Goal: Task Accomplishment & Management: Manage account settings

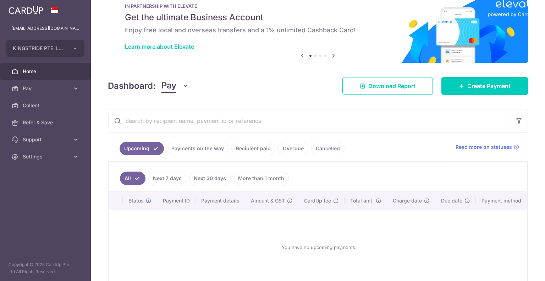
scroll to position [56, 0]
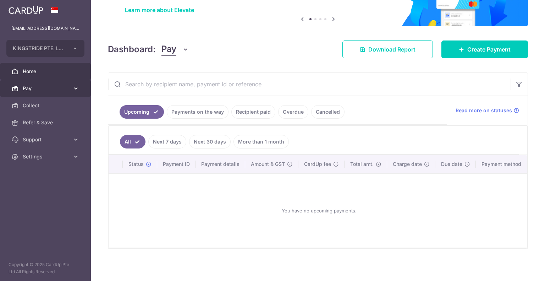
click at [52, 89] on span "Pay" at bounding box center [46, 88] width 47 height 7
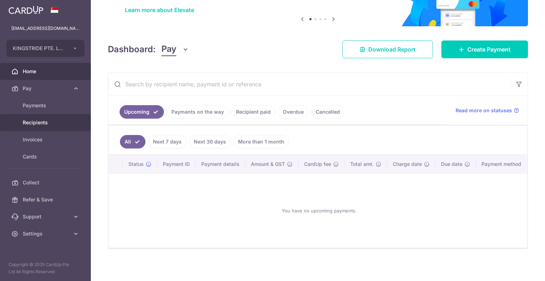
click at [46, 122] on span "Recipients" at bounding box center [46, 122] width 47 height 7
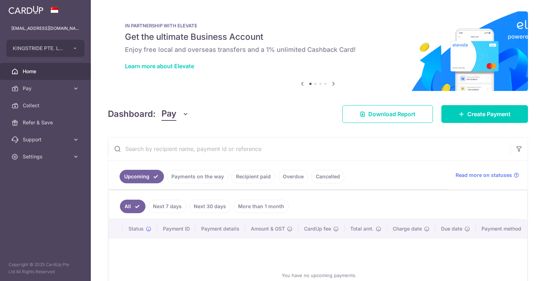
click at [268, 210] on link "More than 1 month" at bounding box center [260, 205] width 55 height 13
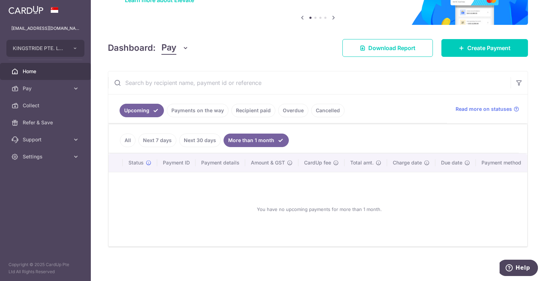
click at [246, 109] on link "Recipient paid" at bounding box center [253, 110] width 44 height 13
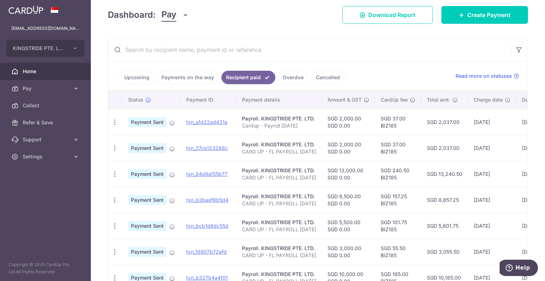
scroll to position [98, 0]
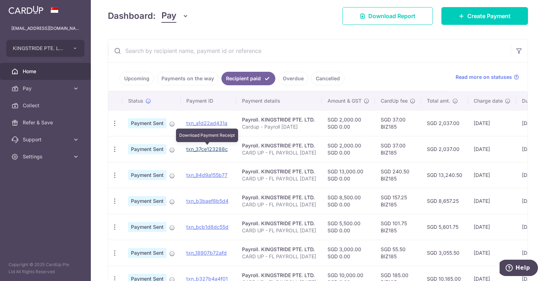
click at [213, 147] on link "txn_37ce123288c" at bounding box center [206, 149] width 41 height 6
click at [116, 148] on icon "button" at bounding box center [114, 148] width 7 height 7
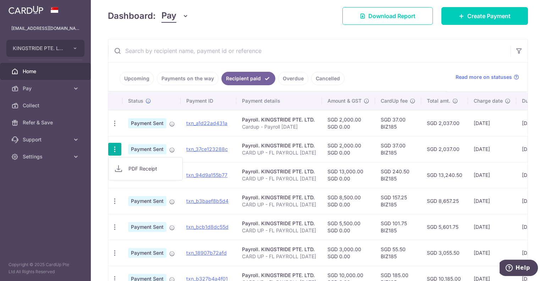
scroll to position [204, 0]
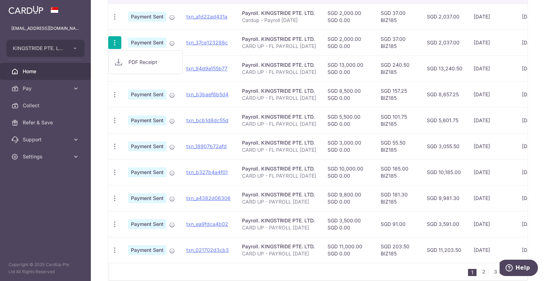
click at [437, 68] on td "SGD 13,240.50" at bounding box center [444, 68] width 47 height 26
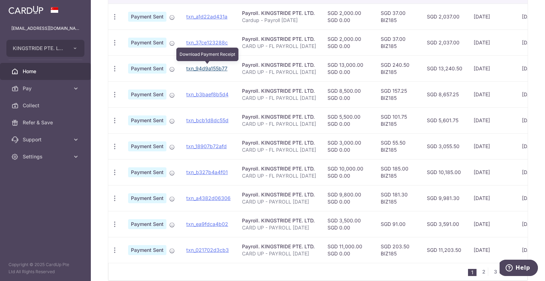
click at [211, 70] on link "txn_94d9a155b77" at bounding box center [206, 68] width 41 height 6
click at [112, 71] on icon "button" at bounding box center [114, 68] width 7 height 7
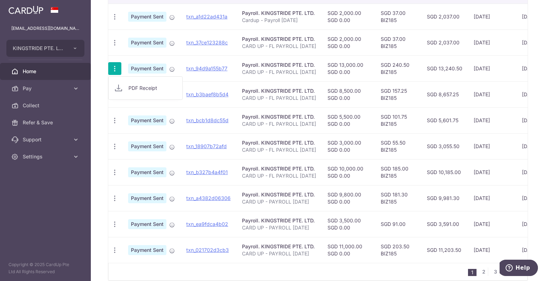
click at [141, 67] on span "Payment Sent" at bounding box center [147, 68] width 38 height 10
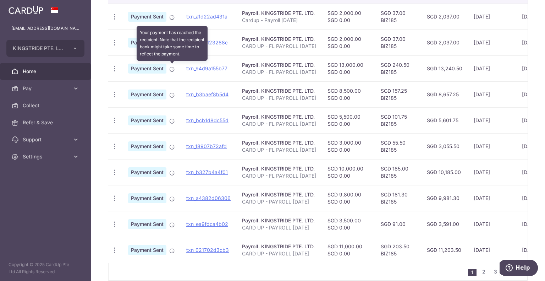
click at [172, 71] on icon at bounding box center [172, 69] width 6 height 6
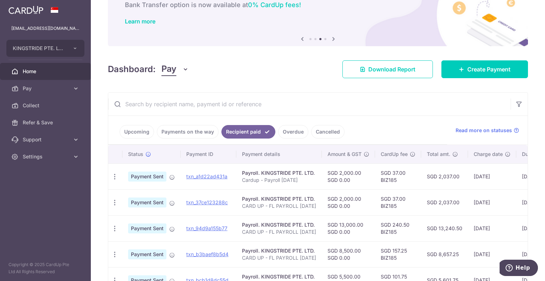
scroll to position [0, 0]
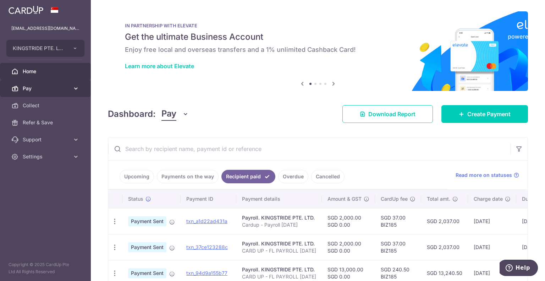
click at [57, 88] on span "Pay" at bounding box center [46, 88] width 47 height 7
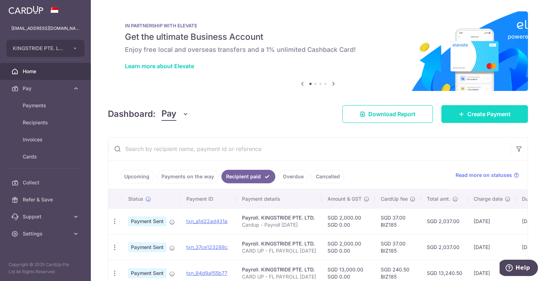
click at [469, 112] on span "Create Payment" at bounding box center [488, 114] width 43 height 9
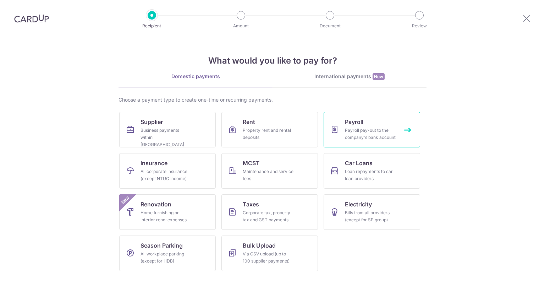
click at [374, 124] on link "Payroll Payroll pay-out to the company's bank account" at bounding box center [371, 129] width 96 height 35
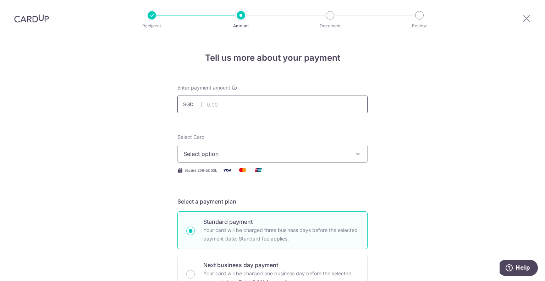
click at [224, 100] on input "text" at bounding box center [272, 104] width 190 height 18
type input "22,300.00"
click at [185, 160] on button "Select option" at bounding box center [272, 154] width 190 height 18
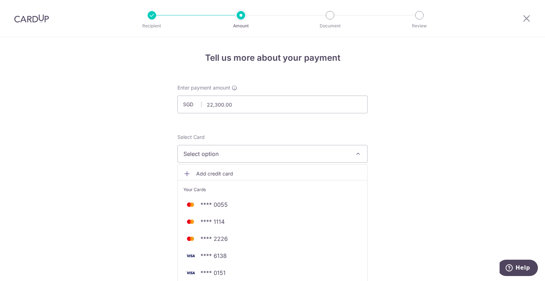
scroll to position [35, 0]
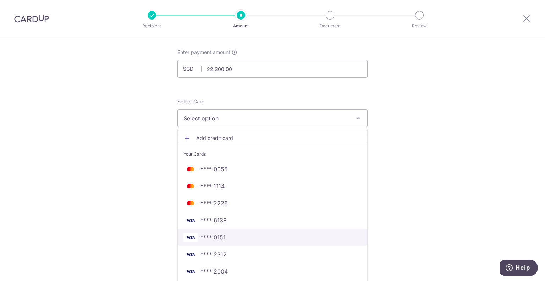
click at [238, 237] on span "**** 0151" at bounding box center [272, 237] width 178 height 9
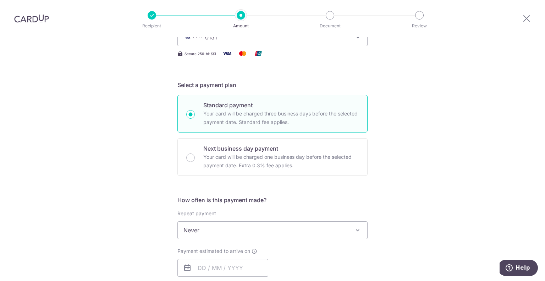
scroll to position [177, 0]
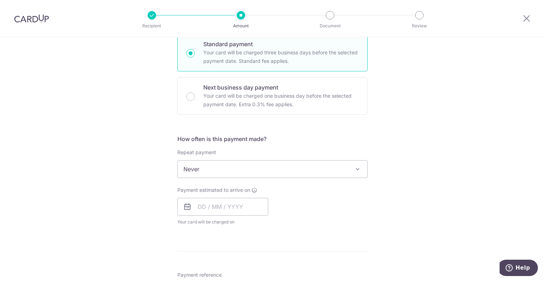
click at [216, 173] on span "Never" at bounding box center [272, 168] width 189 height 17
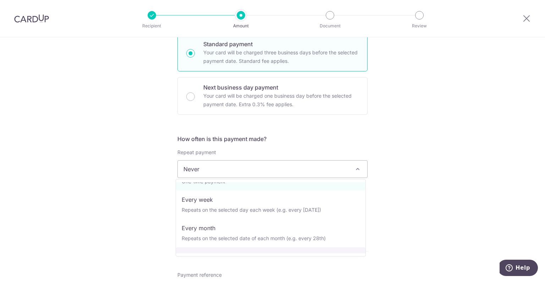
scroll to position [0, 0]
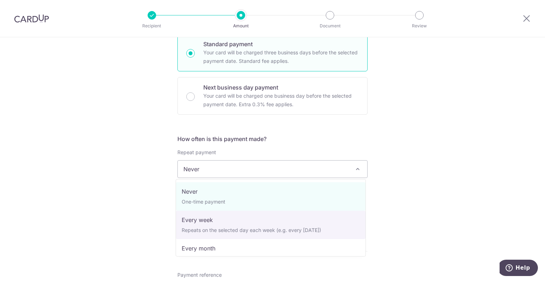
drag, startPoint x: 255, startPoint y: 199, endPoint x: 415, endPoint y: 203, distance: 159.3
click at [415, 203] on body "Recipient Amount Document Review Tell us more about your payment Enter payment …" at bounding box center [272, 140] width 545 height 281
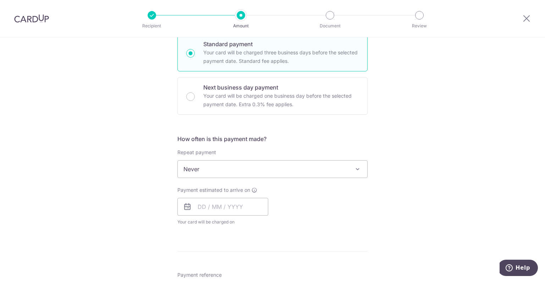
click at [270, 171] on span "Never" at bounding box center [272, 168] width 189 height 17
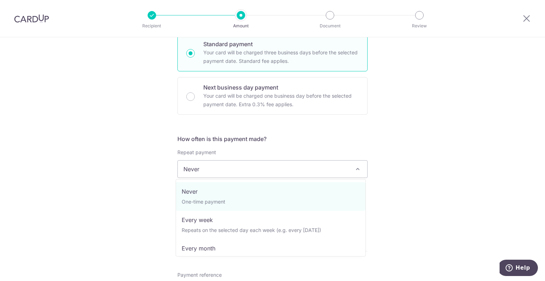
click at [445, 139] on div "Tell us more about your payment Enter payment amount SGD 22,300.00 22300.00 Sel…" at bounding box center [272, 201] width 545 height 682
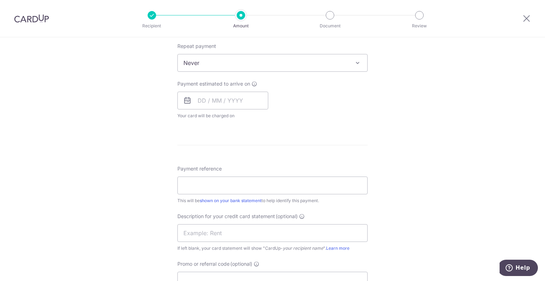
scroll to position [284, 0]
click at [223, 100] on input "text" at bounding box center [222, 100] width 91 height 18
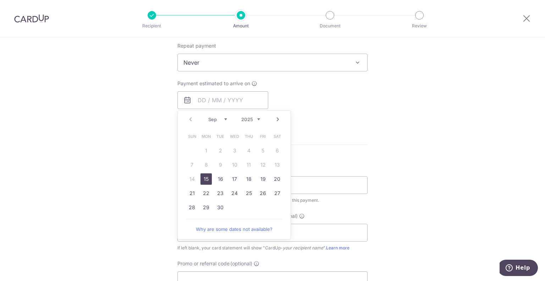
click at [204, 179] on link "15" at bounding box center [205, 178] width 11 height 11
type input "15/09/2025"
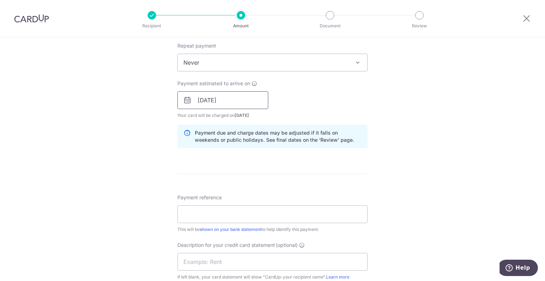
click at [232, 101] on input "[DATE]" at bounding box center [222, 100] width 91 height 18
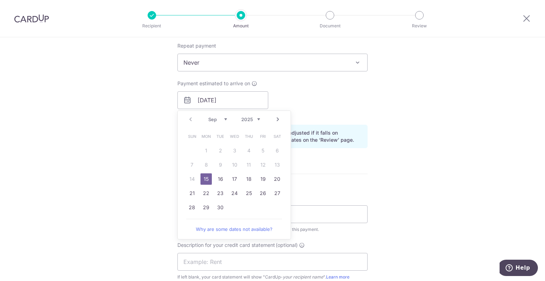
click at [206, 177] on link "15" at bounding box center [205, 178] width 11 height 11
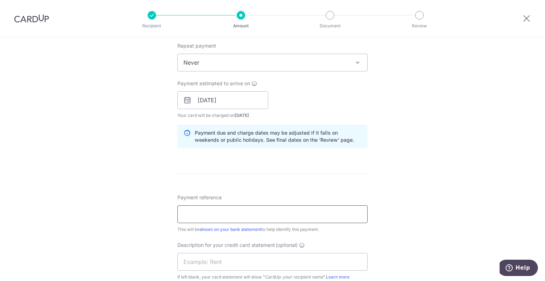
click at [206, 210] on input "Payment reference" at bounding box center [272, 214] width 190 height 18
click at [222, 212] on input "CARD UP - FL PAYROLL AUG24" at bounding box center [272, 214] width 190 height 18
drag, startPoint x: 240, startPoint y: 213, endPoint x: 250, endPoint y: 213, distance: 9.6
click at [250, 213] on input "CARD UP - PAYROLL AUG24" at bounding box center [272, 214] width 190 height 18
click at [261, 213] on input "CARD UP - PAYROLL SEP24" at bounding box center [272, 214] width 190 height 18
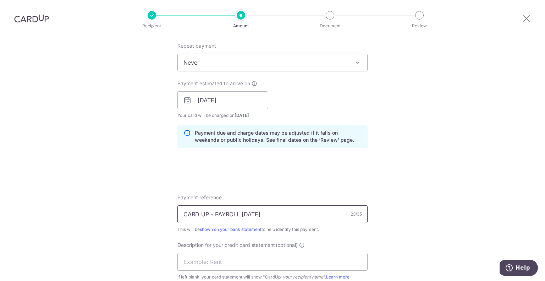
scroll to position [355, 0]
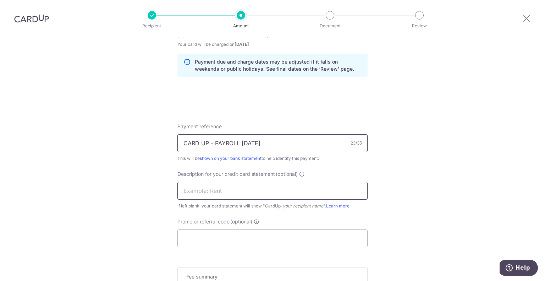
type input "CARD UP - PAYROLL [DATE]"
click at [241, 188] on input "text" at bounding box center [272, 191] width 190 height 18
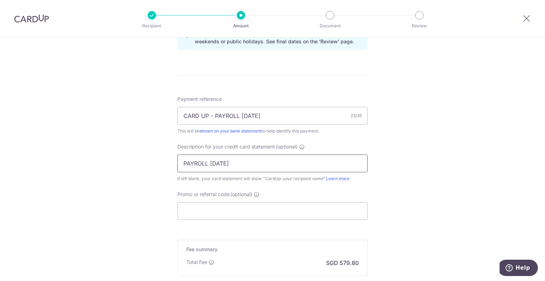
scroll to position [426, 0]
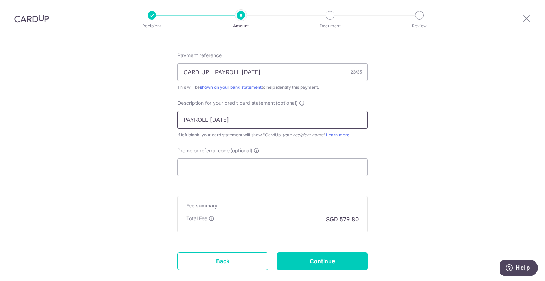
type input "PAYROLL [DATE]"
click at [223, 161] on input "Promo or referral code (optional)" at bounding box center [272, 167] width 190 height 18
paste input "OFF225"
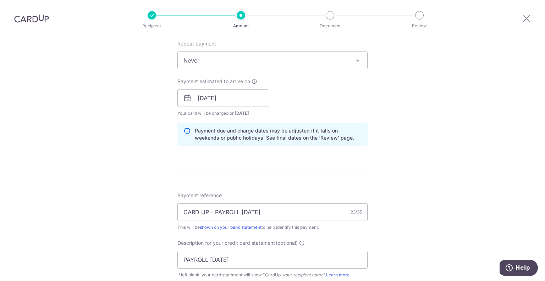
scroll to position [285, 0]
type input "OFF225"
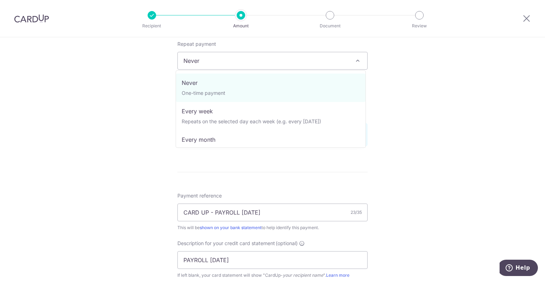
click at [245, 60] on span "Never" at bounding box center [272, 60] width 189 height 17
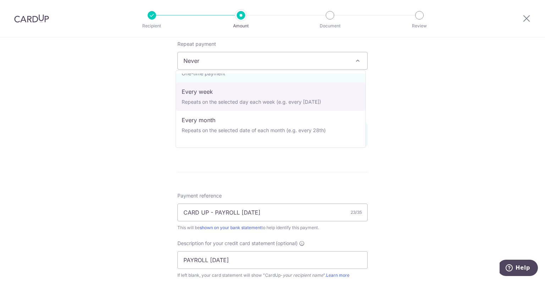
scroll to position [35, 0]
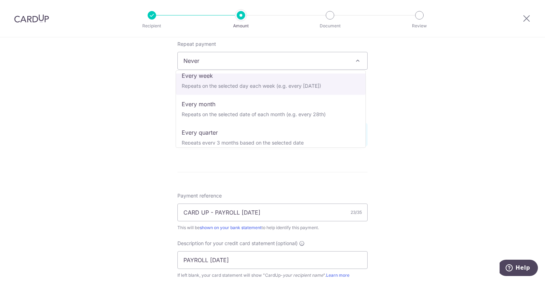
select select "2"
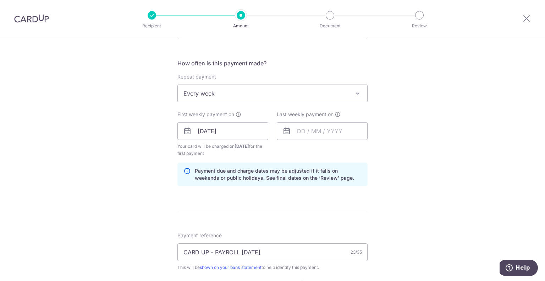
scroll to position [215, 0]
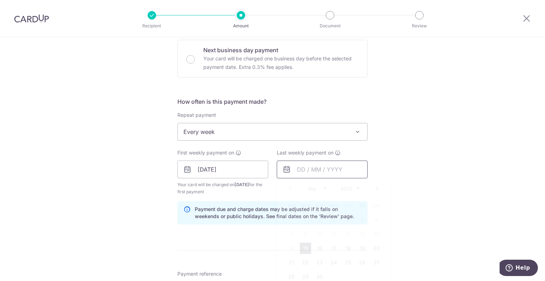
click at [307, 175] on input "text" at bounding box center [322, 169] width 91 height 18
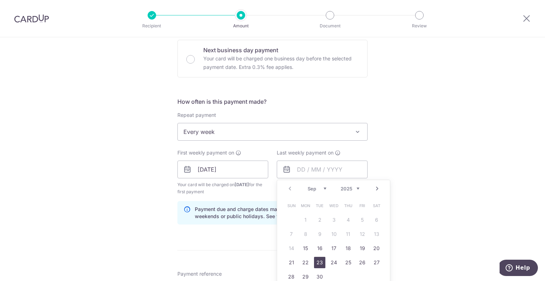
click at [318, 263] on link "23" at bounding box center [319, 261] width 11 height 11
type input "23/09/2025"
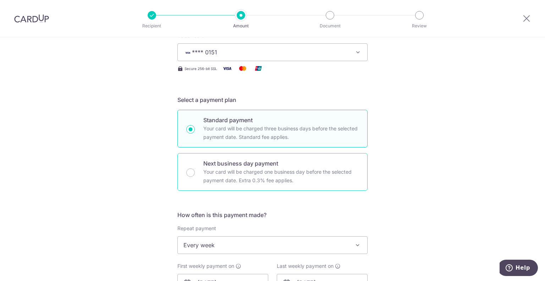
scroll to position [37, 0]
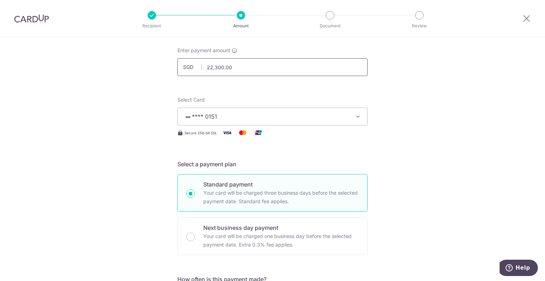
drag, startPoint x: 240, startPoint y: 70, endPoint x: 199, endPoint y: 66, distance: 41.3
click at [199, 66] on div "SGD 22,300.00 22300.00" at bounding box center [272, 67] width 190 height 18
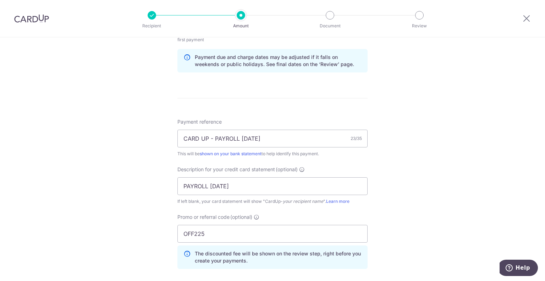
scroll to position [463, 0]
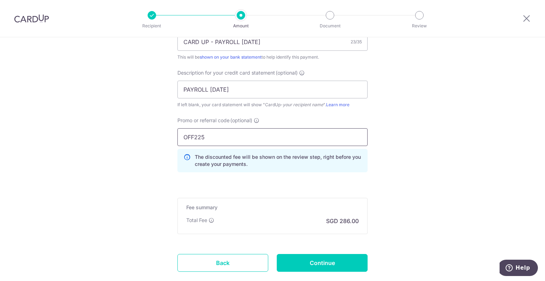
type input "11,000.00"
drag, startPoint x: 141, startPoint y: 117, endPoint x: 177, endPoint y: 144, distance: 44.6
paste input "REC18"
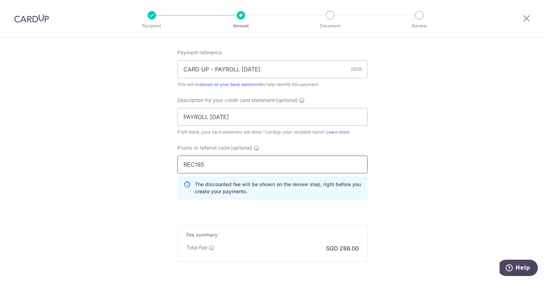
scroll to position [498, 0]
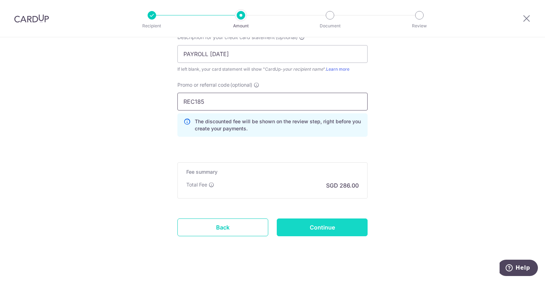
type input "REC185"
click at [328, 225] on input "Continue" at bounding box center [322, 227] width 91 height 18
type input "Create Schedule"
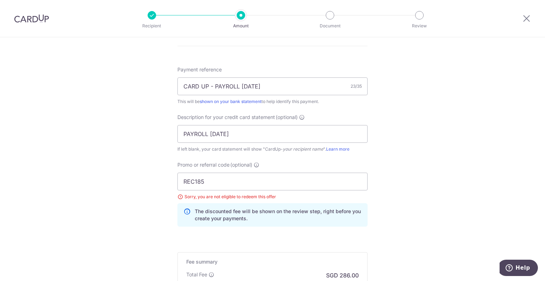
scroll to position [426, 0]
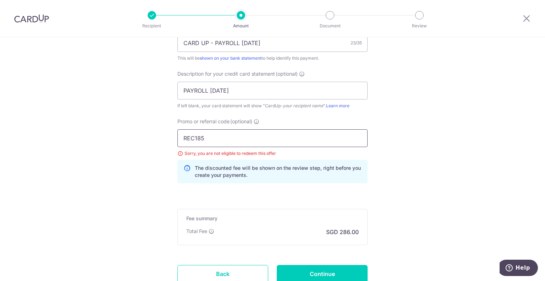
click at [220, 137] on input "REC185" at bounding box center [272, 138] width 190 height 18
drag, startPoint x: 219, startPoint y: 139, endPoint x: 154, endPoint y: 138, distance: 65.3
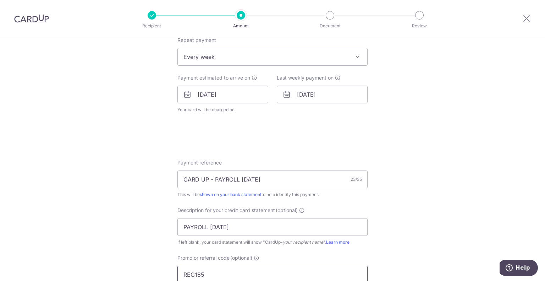
scroll to position [196, 0]
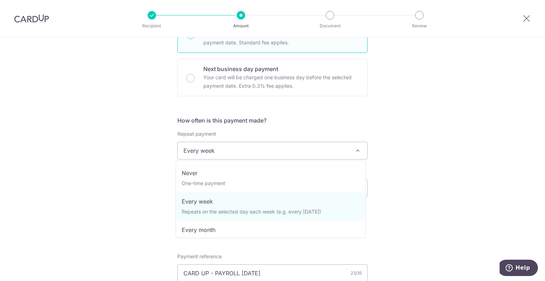
click at [279, 154] on span "Every week" at bounding box center [272, 150] width 189 height 17
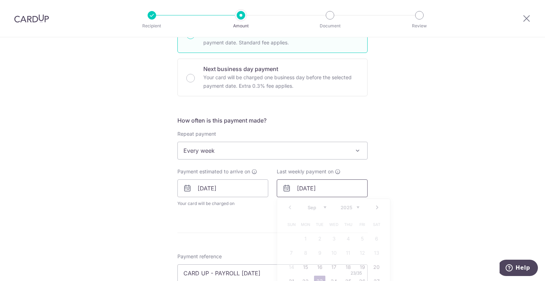
click at [339, 190] on input "23/09/2025" at bounding box center [322, 188] width 91 height 18
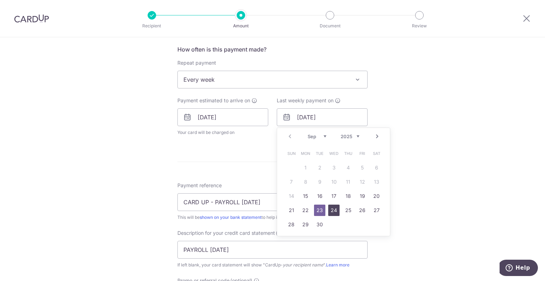
click at [336, 208] on link "24" at bounding box center [333, 209] width 11 height 11
type input "[DATE]"
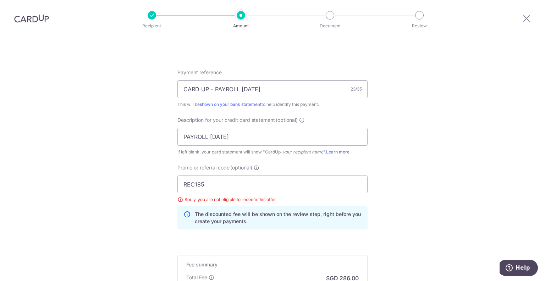
scroll to position [508, 0]
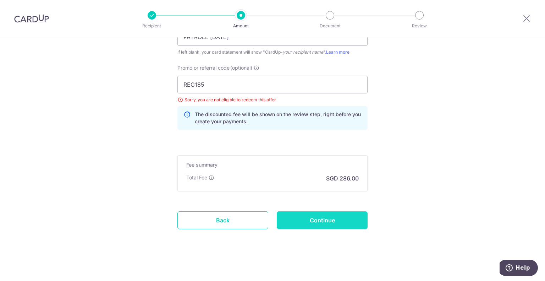
click at [319, 220] on input "Continue" at bounding box center [322, 220] width 91 height 18
type input "Update Schedule"
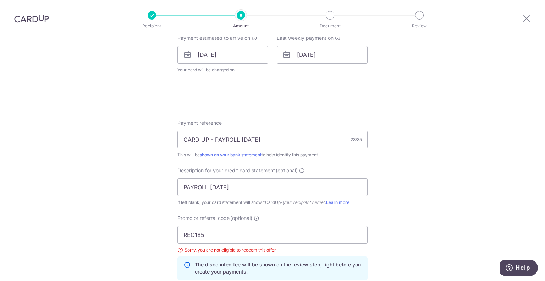
scroll to position [373, 0]
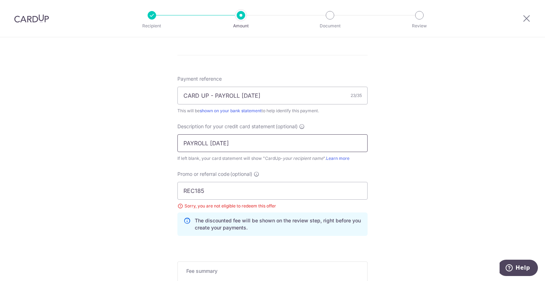
click at [237, 141] on input "PAYROLL [DATE]" at bounding box center [272, 143] width 190 height 18
drag, startPoint x: 224, startPoint y: 180, endPoint x: 212, endPoint y: 180, distance: 11.7
click at [218, 180] on div "Promo or referral code (optional) REC185 Sorry, you are not eligible to redeem …" at bounding box center [272, 202] width 190 height 65
drag, startPoint x: 215, startPoint y: 187, endPoint x: 176, endPoint y: 182, distance: 39.7
click at [177, 182] on input "REC185" at bounding box center [272, 191] width 190 height 18
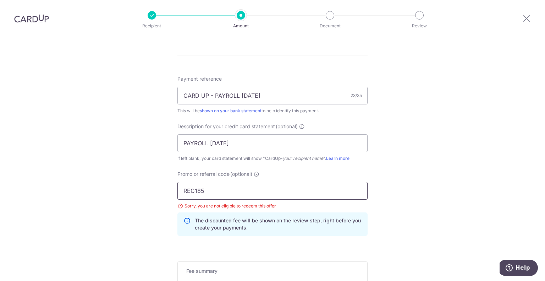
paste input "BREC179"
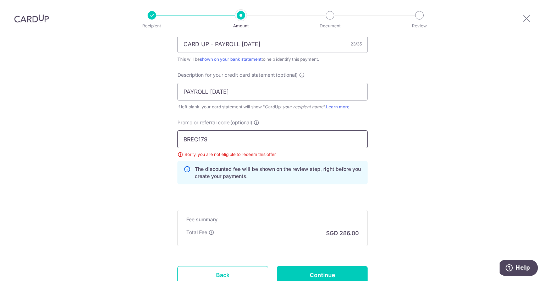
scroll to position [479, 0]
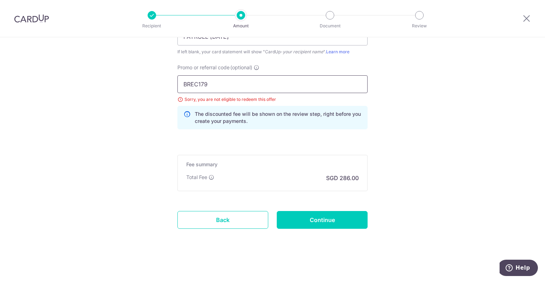
type input "BREC179"
click at [316, 223] on input "Continue" at bounding box center [322, 220] width 91 height 18
type input "Update Schedule"
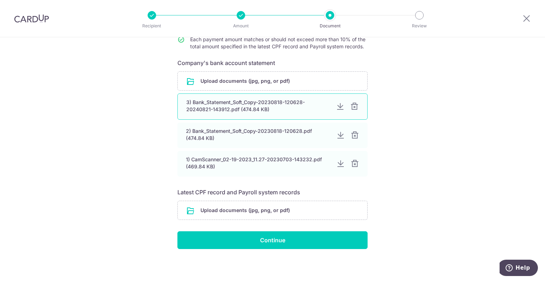
click at [336, 108] on div at bounding box center [340, 106] width 9 height 9
click at [339, 161] on div at bounding box center [340, 163] width 9 height 9
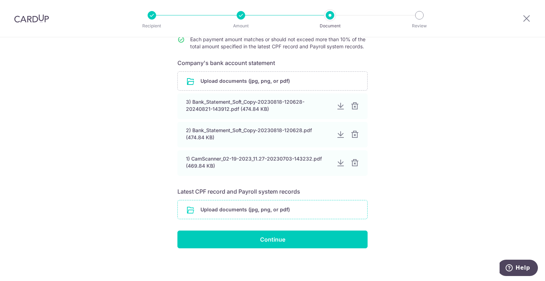
click at [275, 206] on input "file" at bounding box center [272, 209] width 189 height 18
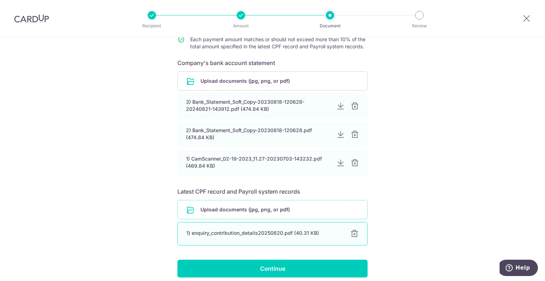
click at [233, 233] on div "1) enquiry_contribution_details20250820.pdf (40.31 KB)" at bounding box center [263, 232] width 155 height 7
click at [285, 234] on div "1) enquiry_contribution_details20250820.pdf (40.31 KB)" at bounding box center [263, 232] width 155 height 7
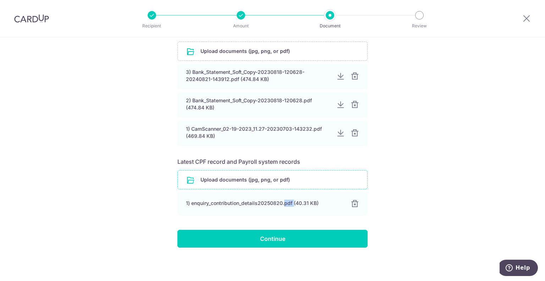
scroll to position [135, 0]
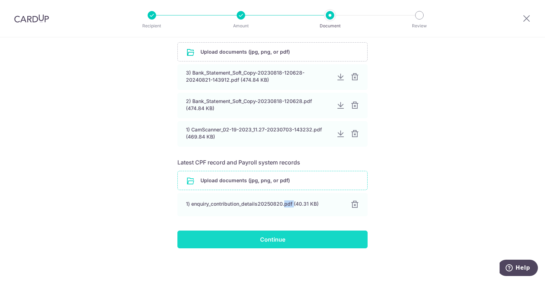
click at [276, 240] on input "Continue" at bounding box center [272, 239] width 190 height 18
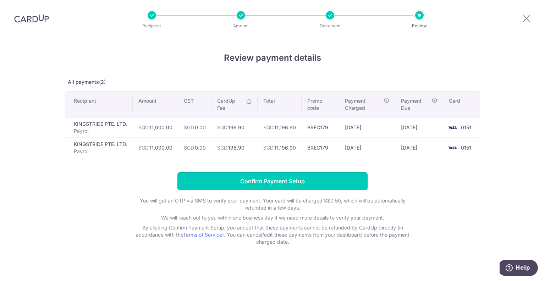
drag, startPoint x: 312, startPoint y: 182, endPoint x: 359, endPoint y: 288, distance: 115.8
click at [359, 280] on html "Recipient Amount Document Review Review payment details All payments(2) Recipie…" at bounding box center [272, 140] width 545 height 281
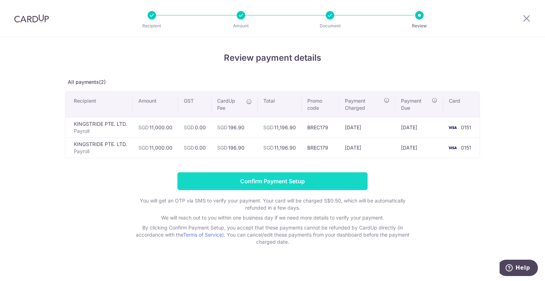
click at [289, 184] on input "Confirm Payment Setup" at bounding box center [272, 181] width 190 height 18
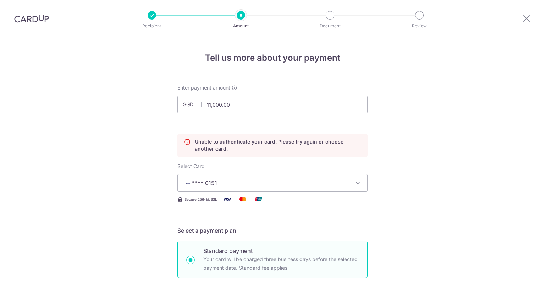
click at [224, 178] on span "**** 0151" at bounding box center [265, 182] width 165 height 9
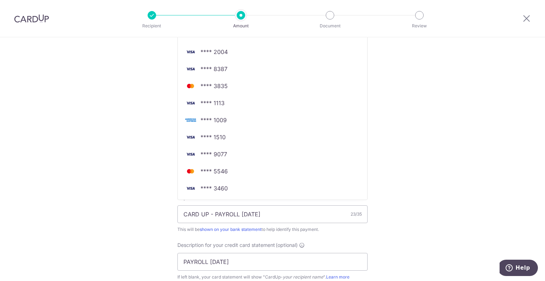
scroll to position [71, 0]
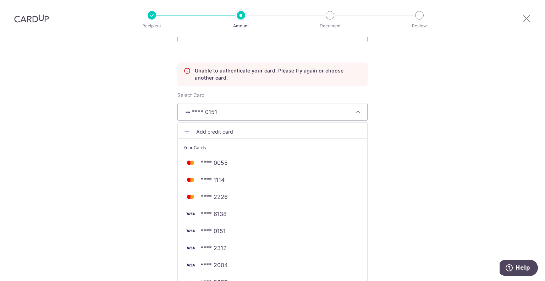
click at [204, 132] on span "Add credit card" at bounding box center [278, 131] width 165 height 7
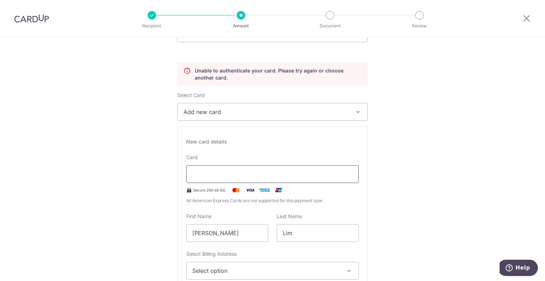
click at [208, 178] on div at bounding box center [272, 174] width 172 height 18
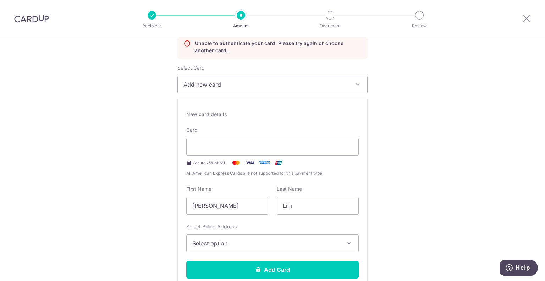
scroll to position [142, 0]
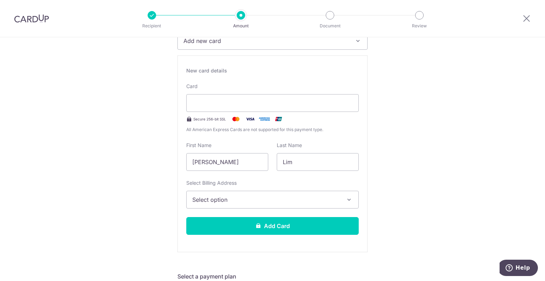
click at [241, 199] on span "Select option" at bounding box center [266, 199] width 148 height 9
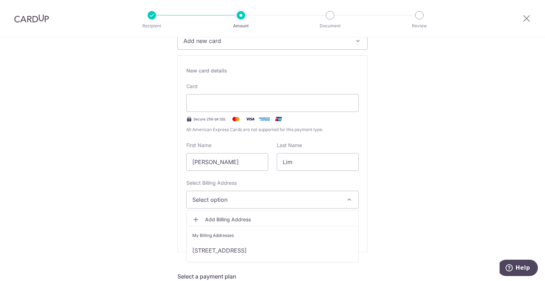
click at [205, 216] on span "Add Billing Address" at bounding box center [279, 219] width 148 height 7
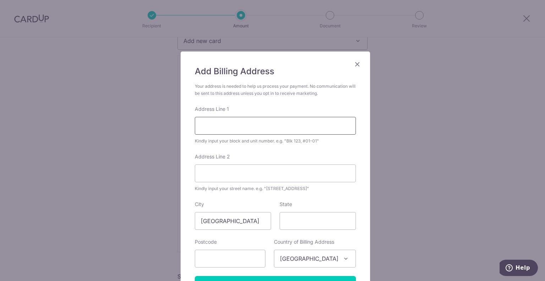
click at [254, 129] on input "Address Line 1" at bounding box center [275, 126] width 161 height 18
type input "38 Beo Crescent, #04-30"
type input "160038"
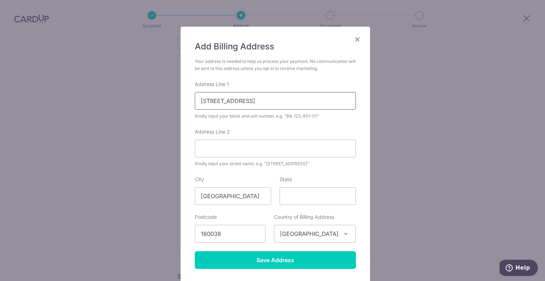
scroll to position [35, 0]
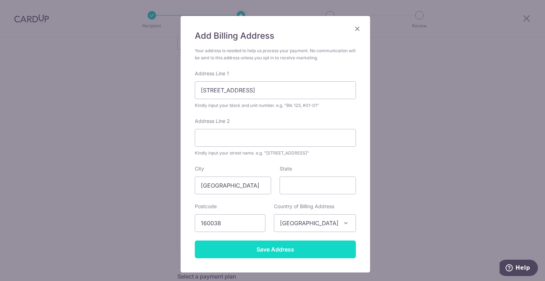
click at [245, 254] on input "Save Address" at bounding box center [275, 249] width 161 height 18
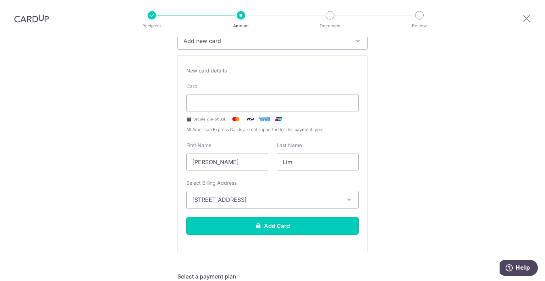
drag, startPoint x: 278, startPoint y: 224, endPoint x: 360, endPoint y: 127, distance: 127.5
click at [359, 137] on div "New card details Card Secure 256-bit SSL All American Express Cards are not sup…" at bounding box center [272, 153] width 190 height 196
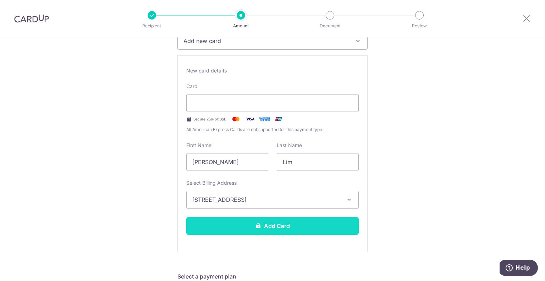
click at [277, 218] on button "Add Card" at bounding box center [272, 226] width 172 height 18
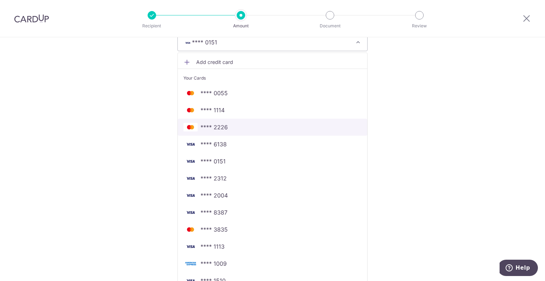
scroll to position [142, 0]
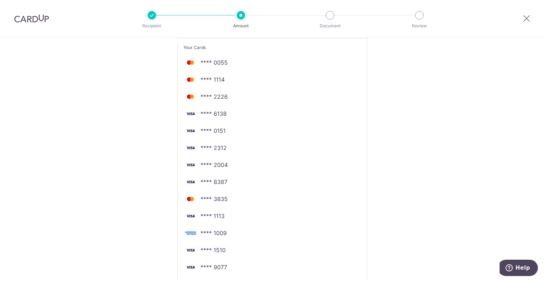
drag, startPoint x: 220, startPoint y: 63, endPoint x: 437, endPoint y: 118, distance: 224.2
click at [437, 118] on div "Tell us more about your payment Enter payment amount SGD 11,000.00 11000.00 Thi…" at bounding box center [272, 255] width 545 height 721
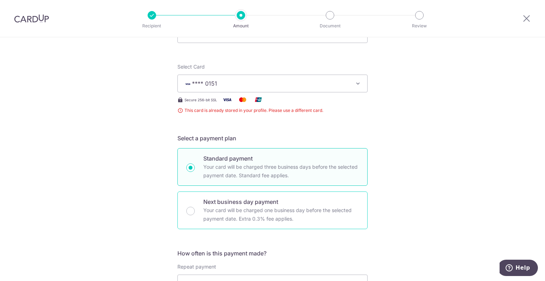
scroll to position [0, 0]
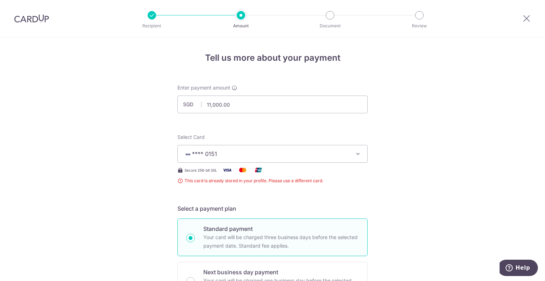
click at [239, 147] on button "**** 0151" at bounding box center [272, 154] width 190 height 18
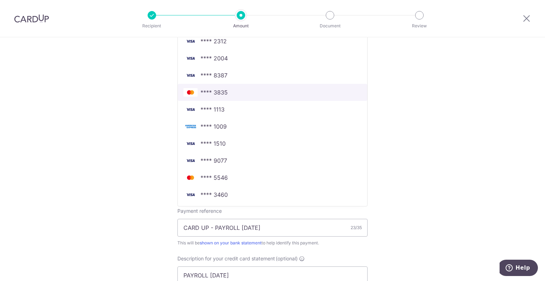
scroll to position [142, 0]
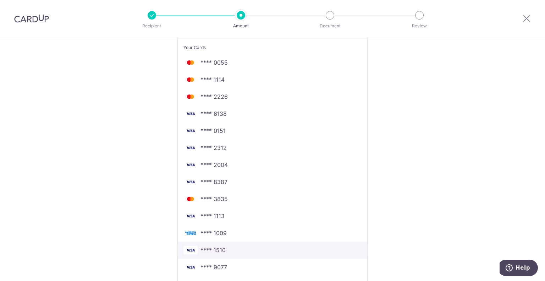
click at [233, 250] on span "**** 1510" at bounding box center [272, 249] width 178 height 9
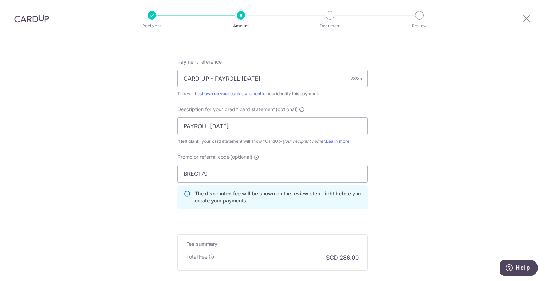
scroll to position [470, 0]
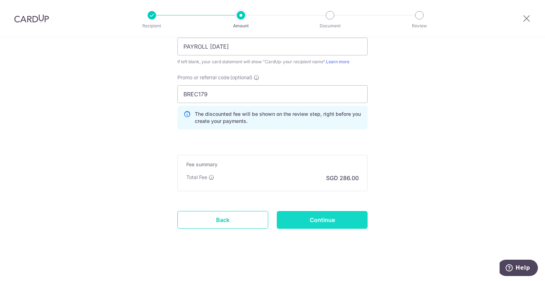
click at [326, 217] on input "Continue" at bounding box center [322, 220] width 91 height 18
type input "Update Schedule"
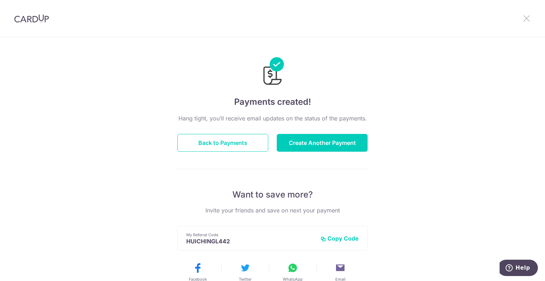
click at [523, 22] on icon at bounding box center [526, 18] width 9 height 9
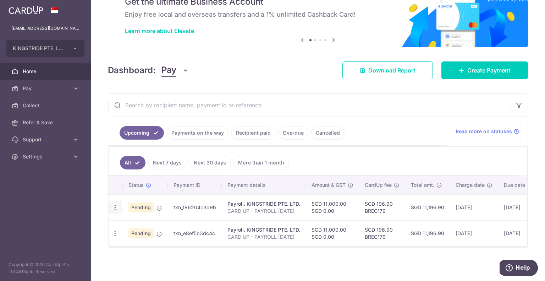
click at [117, 204] on icon "button" at bounding box center [114, 207] width 7 height 7
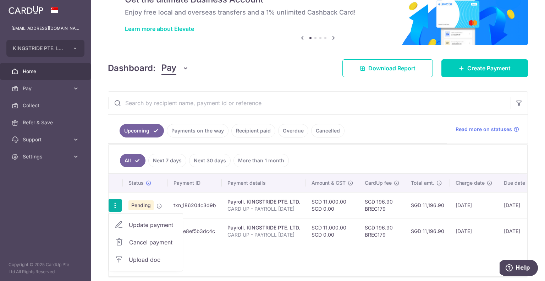
click at [150, 221] on span "Update payment" at bounding box center [153, 224] width 48 height 9
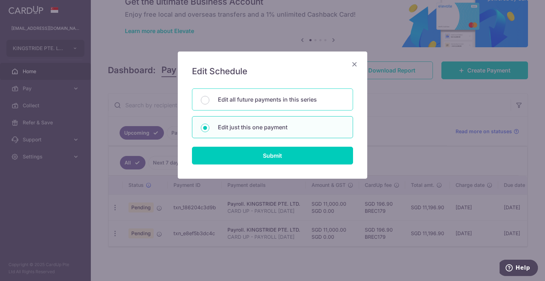
click at [241, 105] on div "Edit all future payments in this series" at bounding box center [272, 99] width 161 height 22
radio input "true"
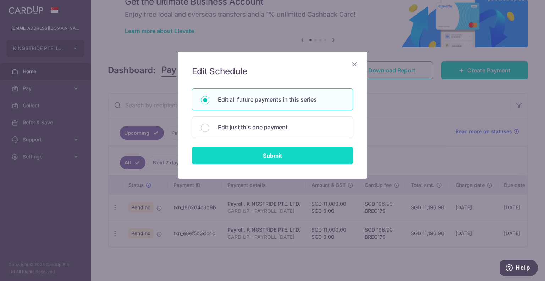
click at [254, 156] on input "Submit" at bounding box center [272, 155] width 161 height 18
radio input "true"
type input "11,000.00"
type input "CARD UP - PAYROLL [DATE]"
type input "PAYROLL [DATE]"
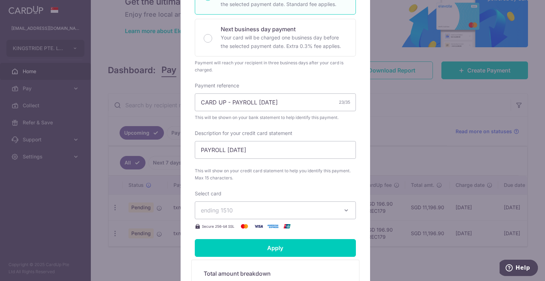
scroll to position [213, 0]
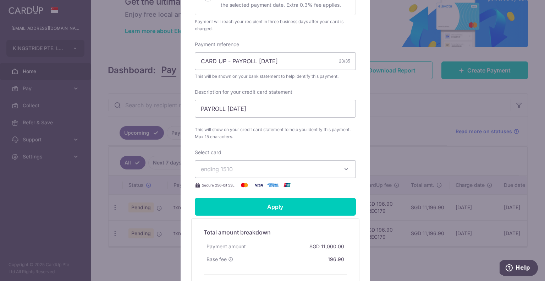
click at [266, 170] on span "ending 1510" at bounding box center [269, 169] width 136 height 9
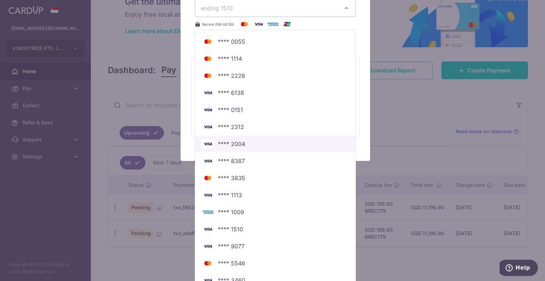
scroll to position [384, 0]
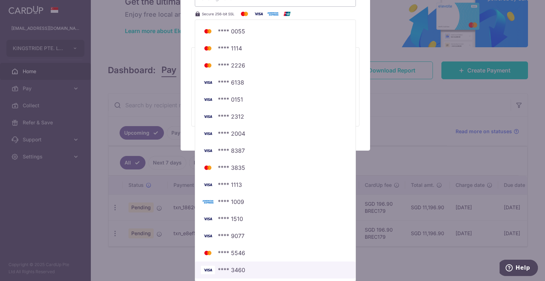
click at [262, 266] on span "**** 3460" at bounding box center [275, 269] width 149 height 9
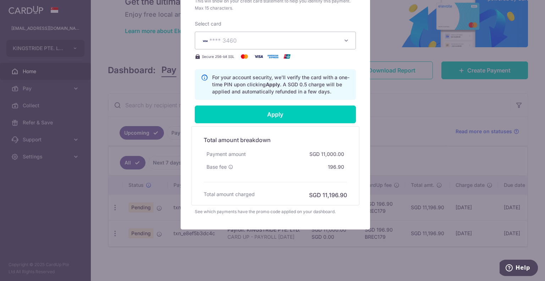
scroll to position [304, 0]
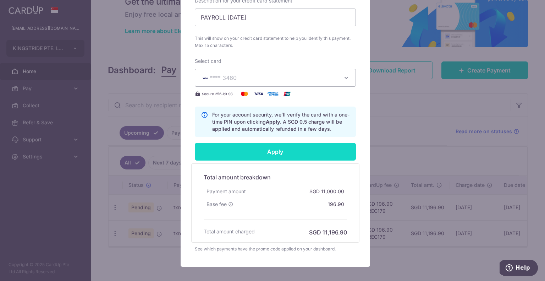
click at [283, 146] on input "Apply" at bounding box center [275, 152] width 161 height 18
click at [284, 154] on input "Apply" at bounding box center [275, 152] width 161 height 18
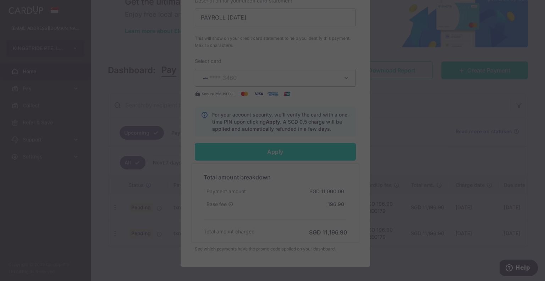
type input "Successfully Applied"
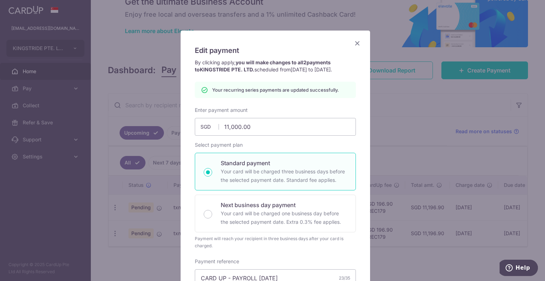
scroll to position [0, 0]
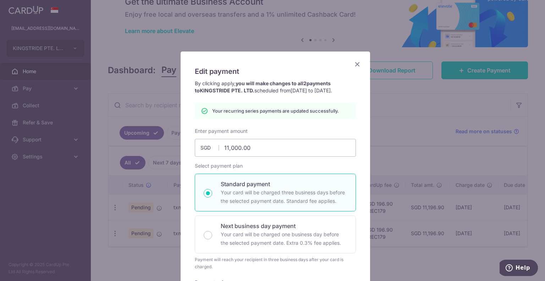
click at [355, 63] on icon "Close" at bounding box center [357, 64] width 9 height 9
